Goal: Check status: Check status

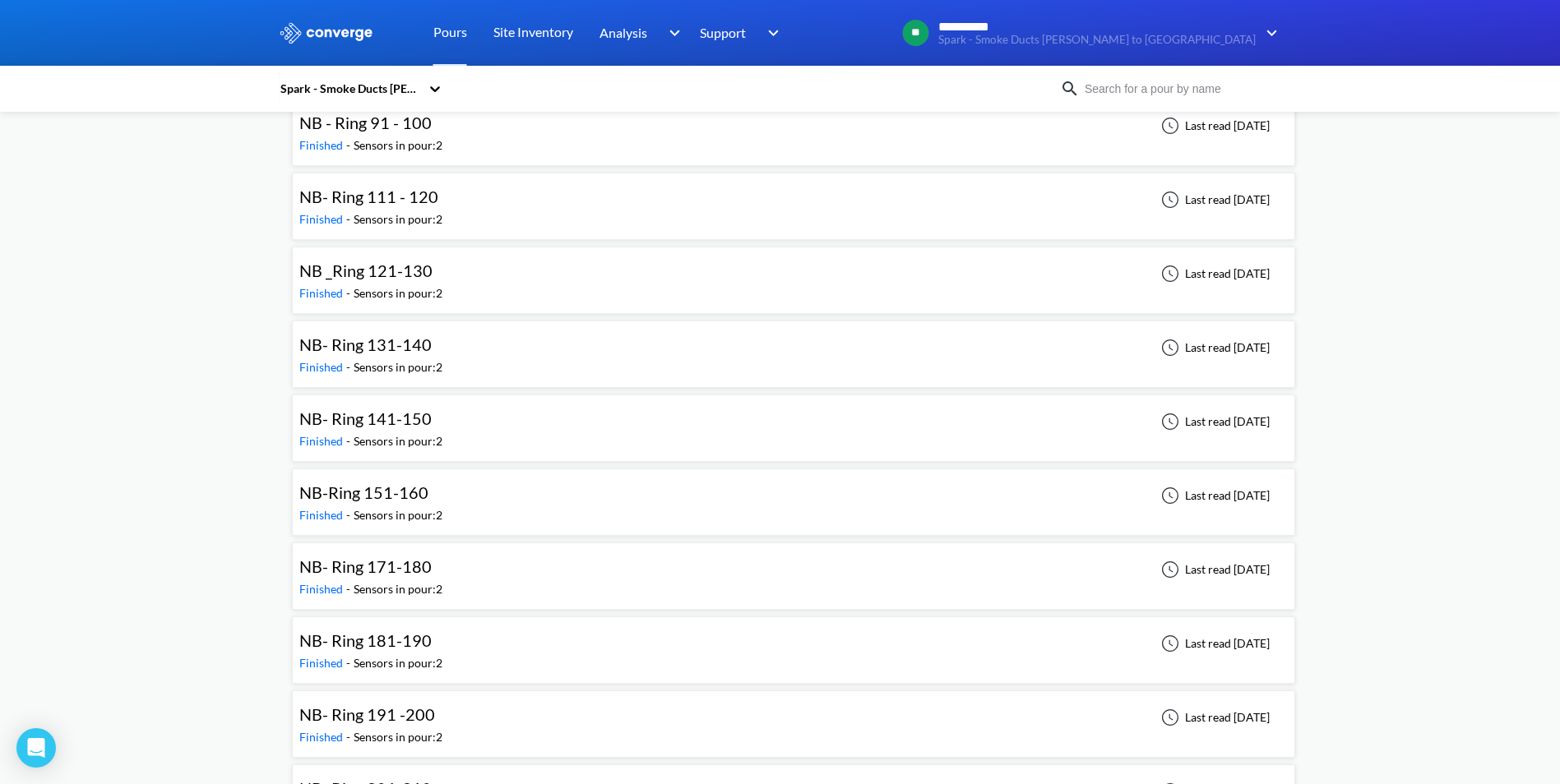
scroll to position [2302, 0]
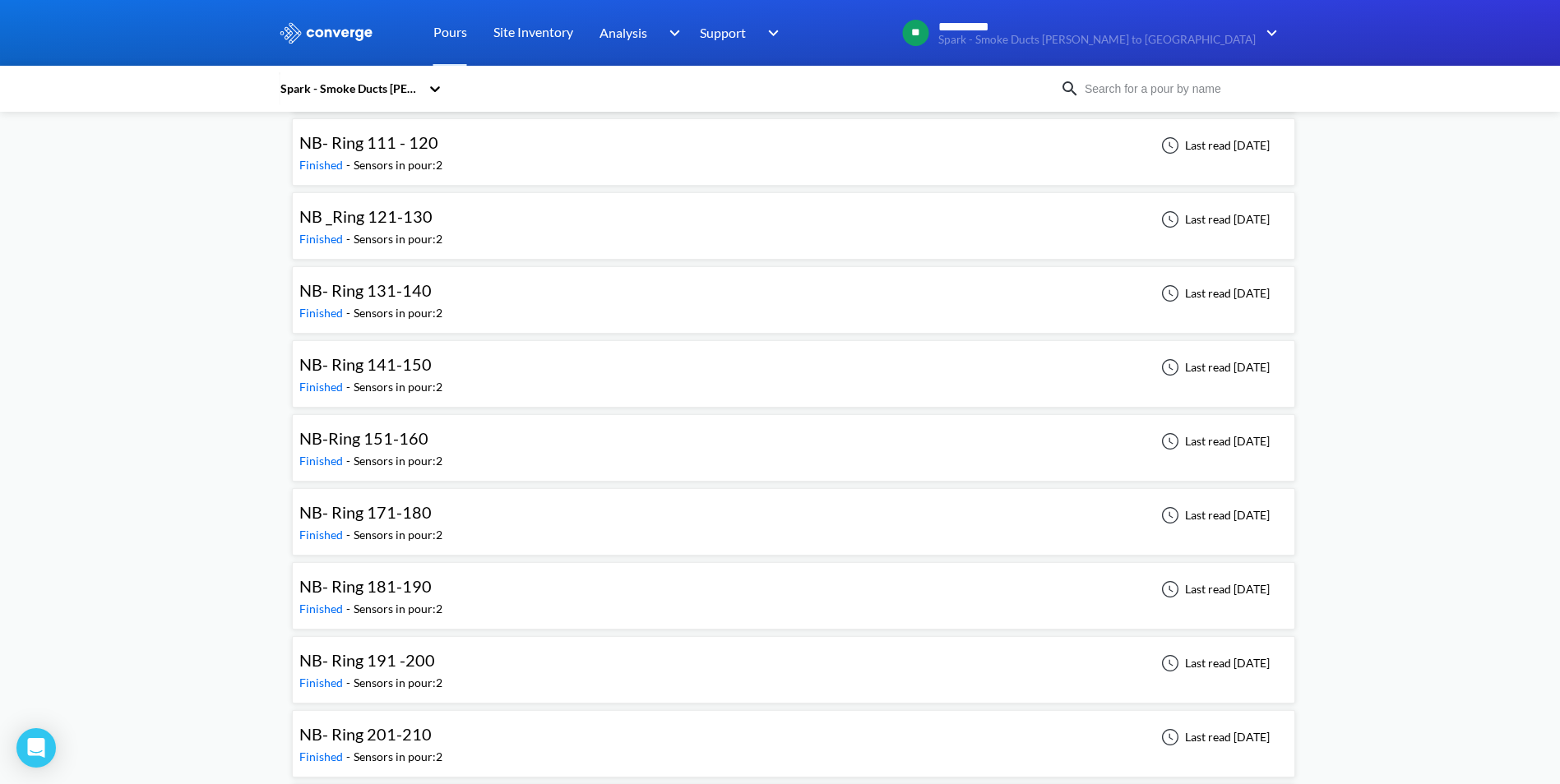
click at [377, 648] on div "NB- Ring 191 -200" at bounding box center [367, 661] width 135 height 26
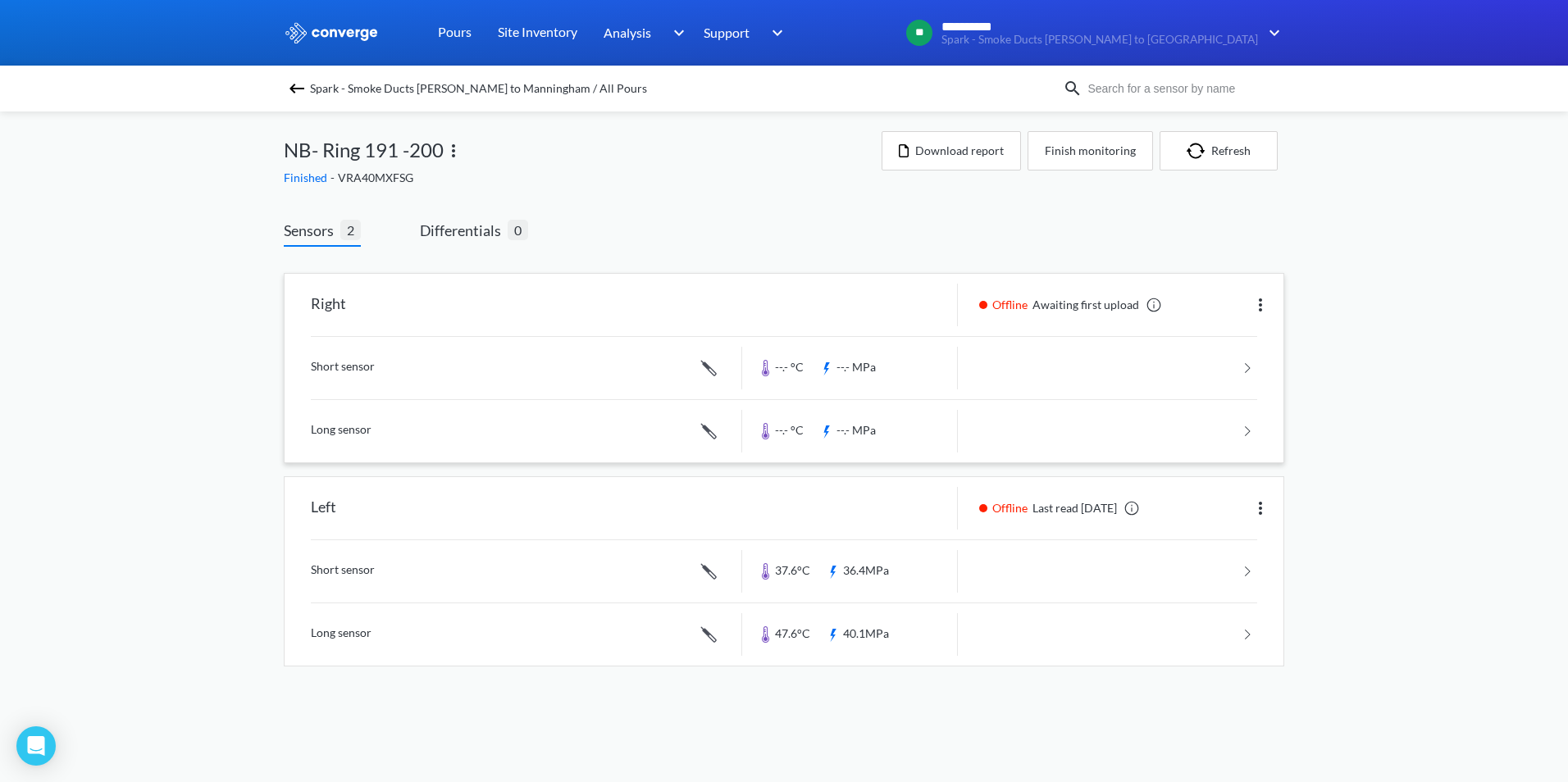
click at [422, 364] on link at bounding box center [783, 367] width 947 height 62
click at [328, 512] on div "Left" at bounding box center [323, 507] width 26 height 42
click at [805, 515] on div at bounding box center [849, 507] width 216 height 42
click at [346, 571] on link at bounding box center [783, 571] width 947 height 62
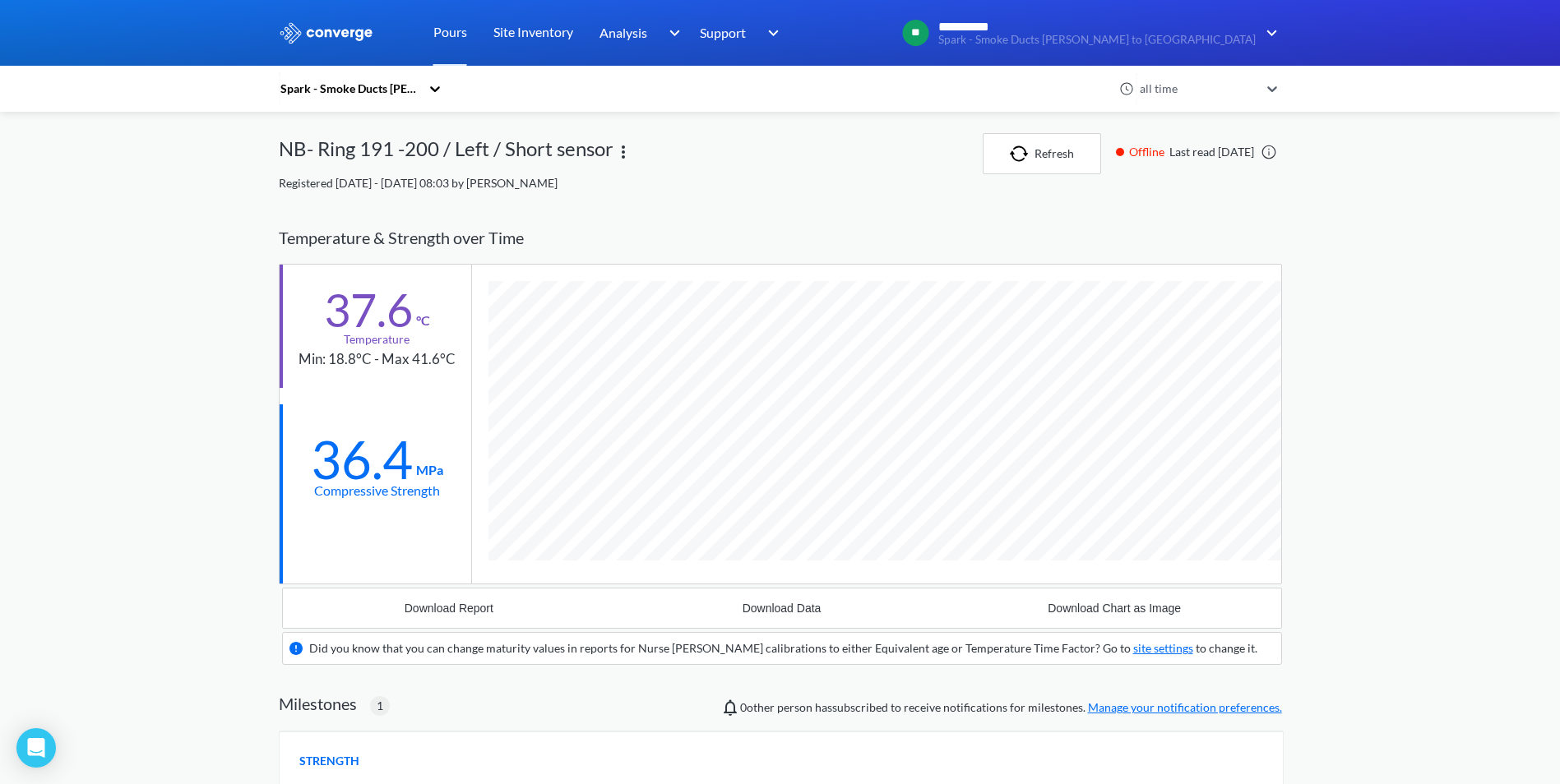
scroll to position [1087, 1004]
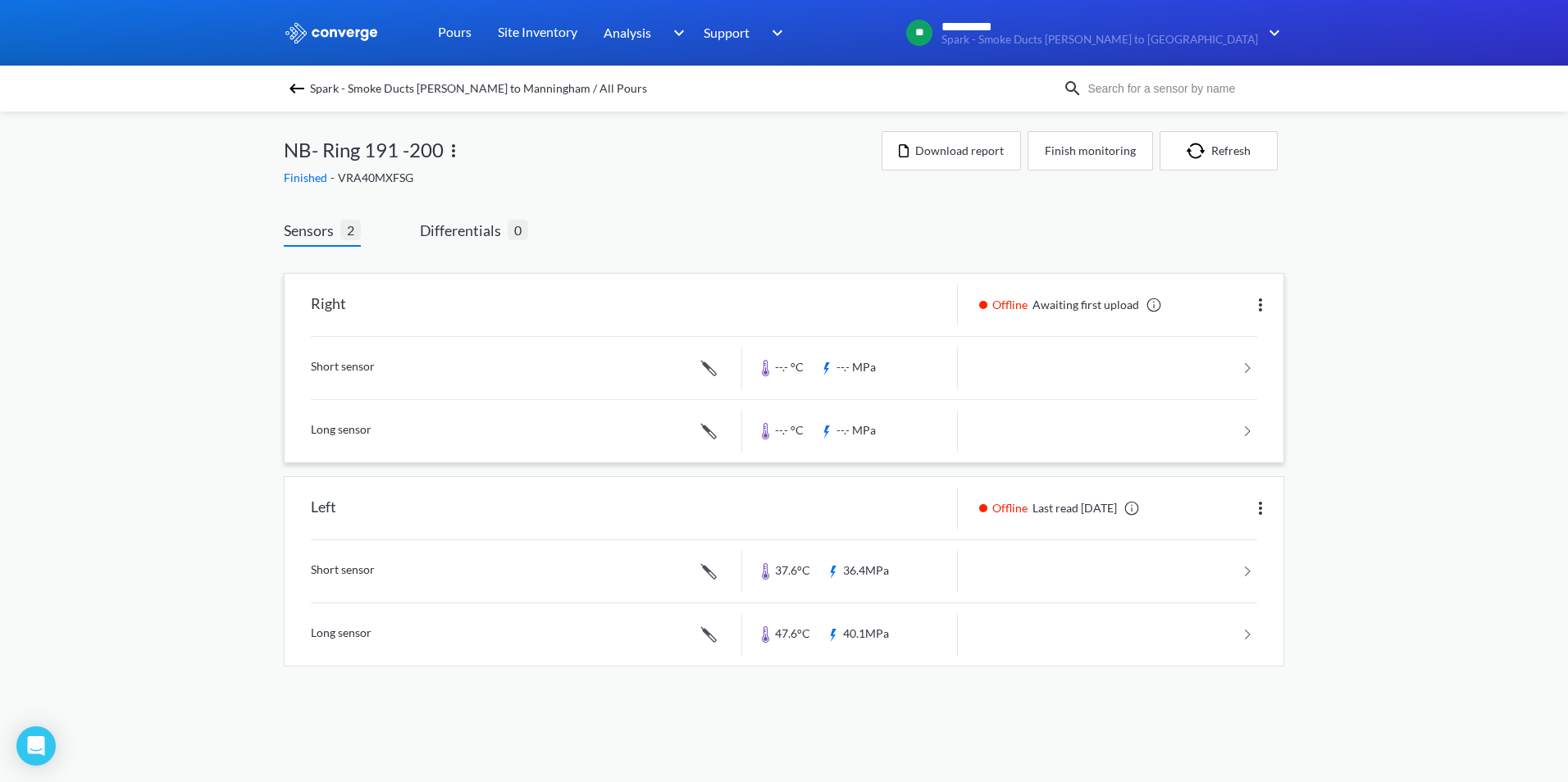
click at [339, 365] on link at bounding box center [783, 367] width 947 height 62
click at [335, 562] on link at bounding box center [783, 571] width 947 height 62
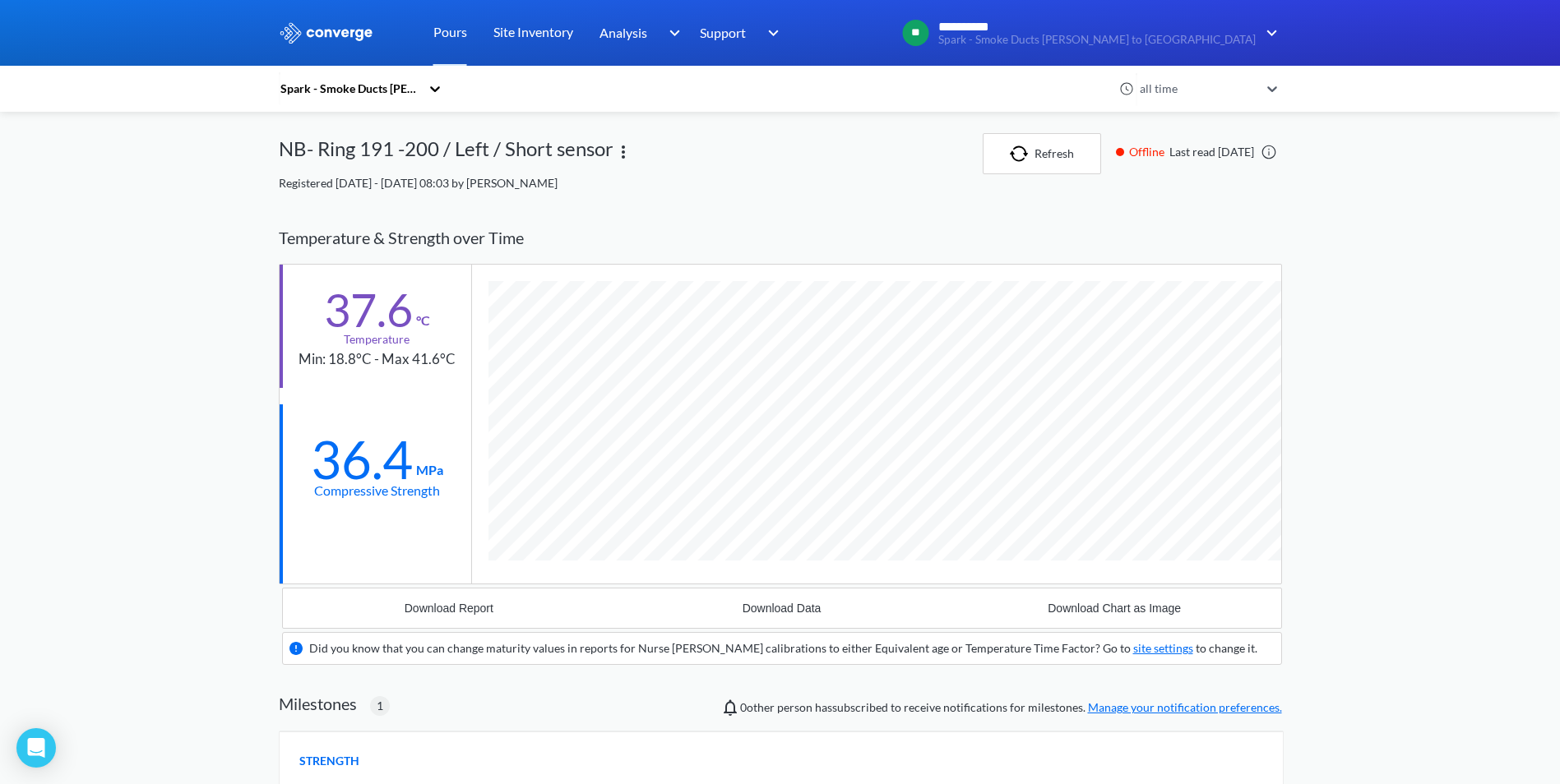
scroll to position [1087, 1004]
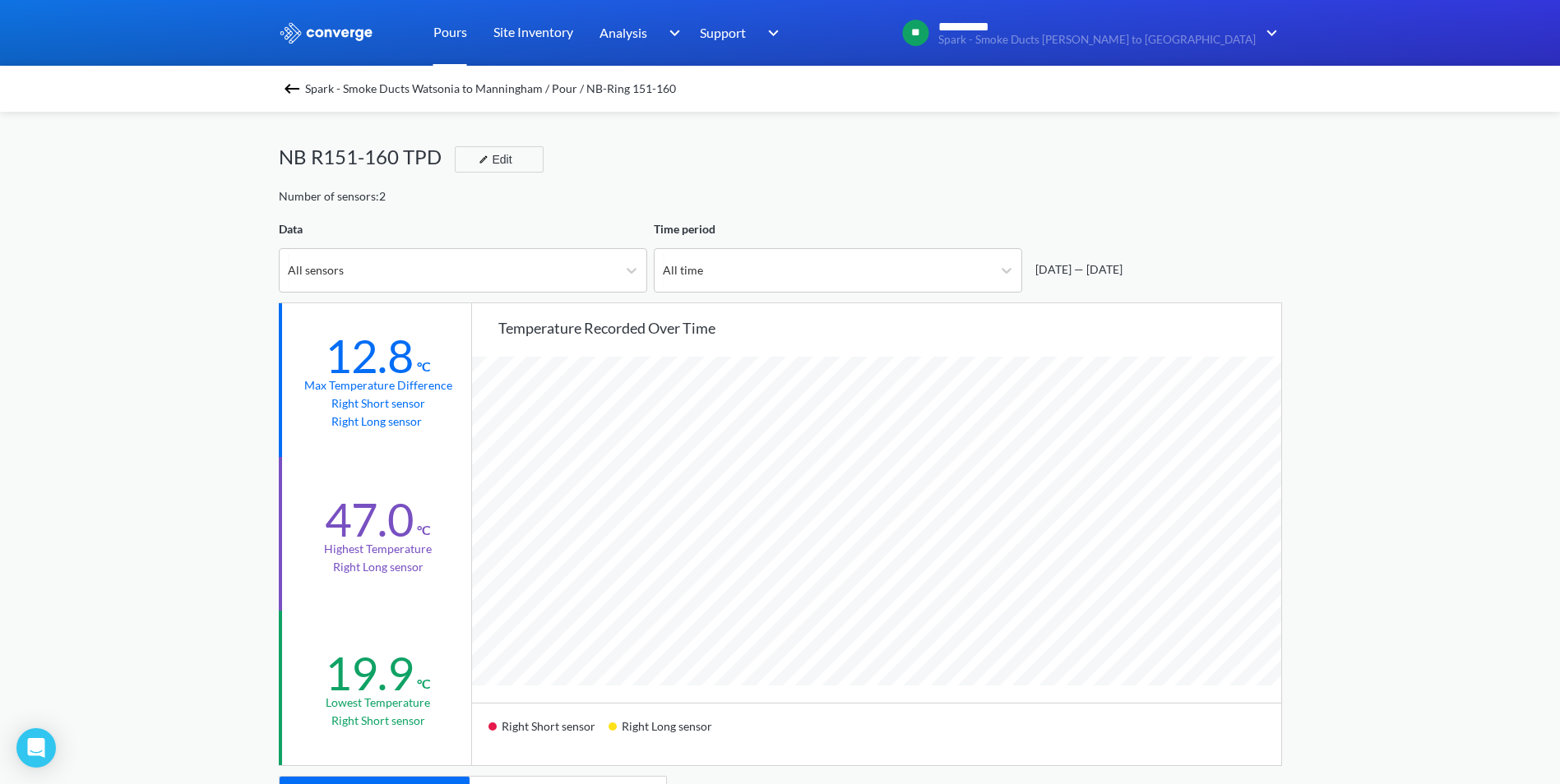
scroll to position [1376, 1560]
